Goal: Browse casually

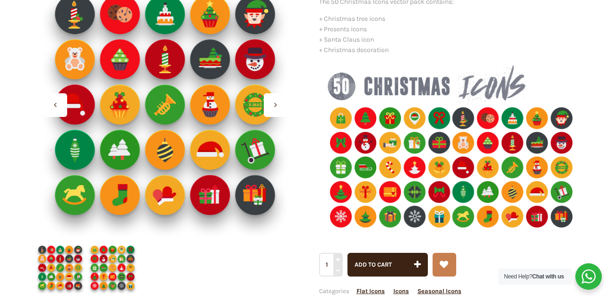
scroll to position [167, 0]
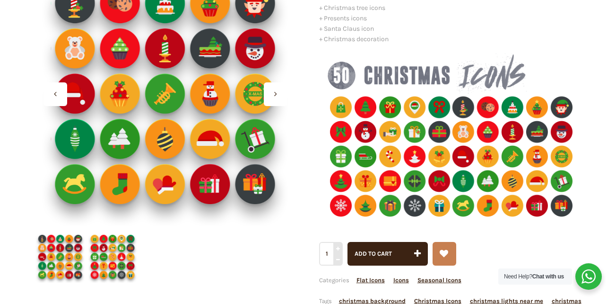
click at [54, 98] on div at bounding box center [56, 94] width 24 height 24
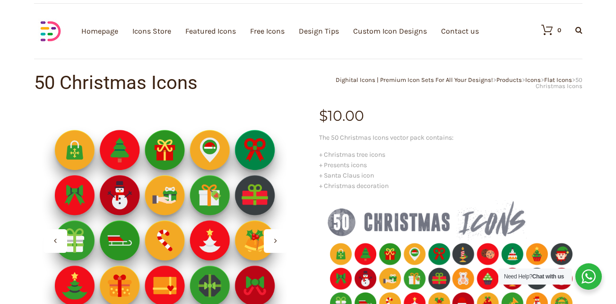
scroll to position [94, 0]
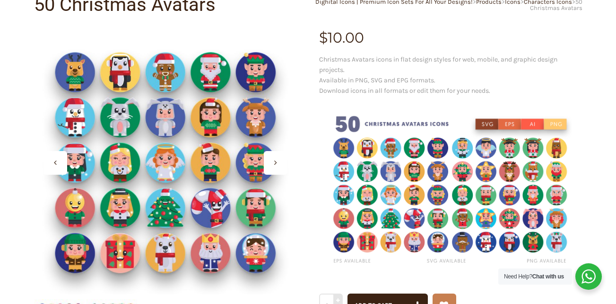
scroll to position [148, 0]
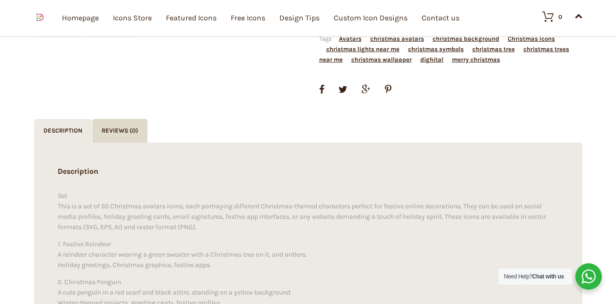
scroll to position [527, 0]
